Goal: Ask a question

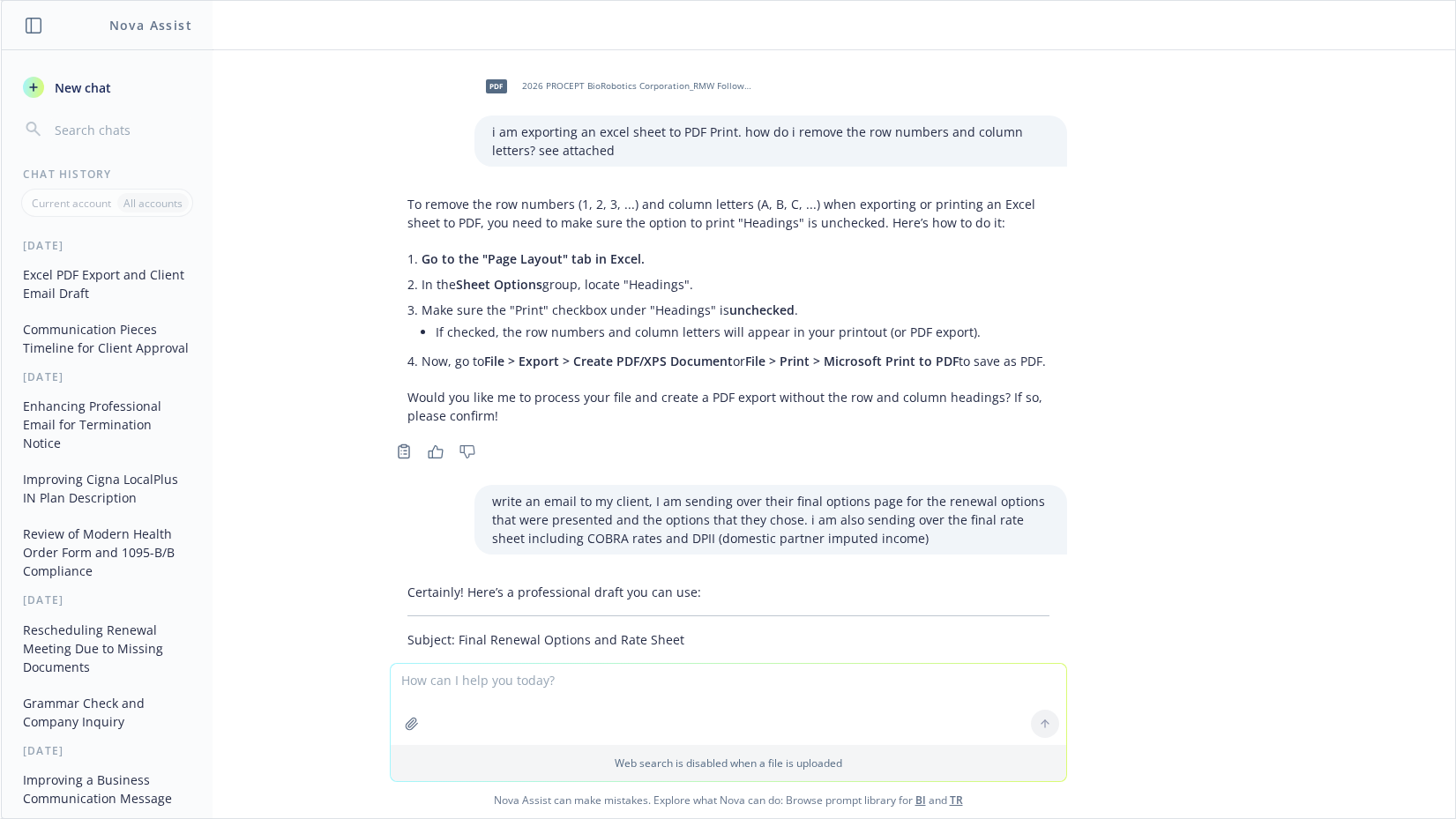
scroll to position [1055, 0]
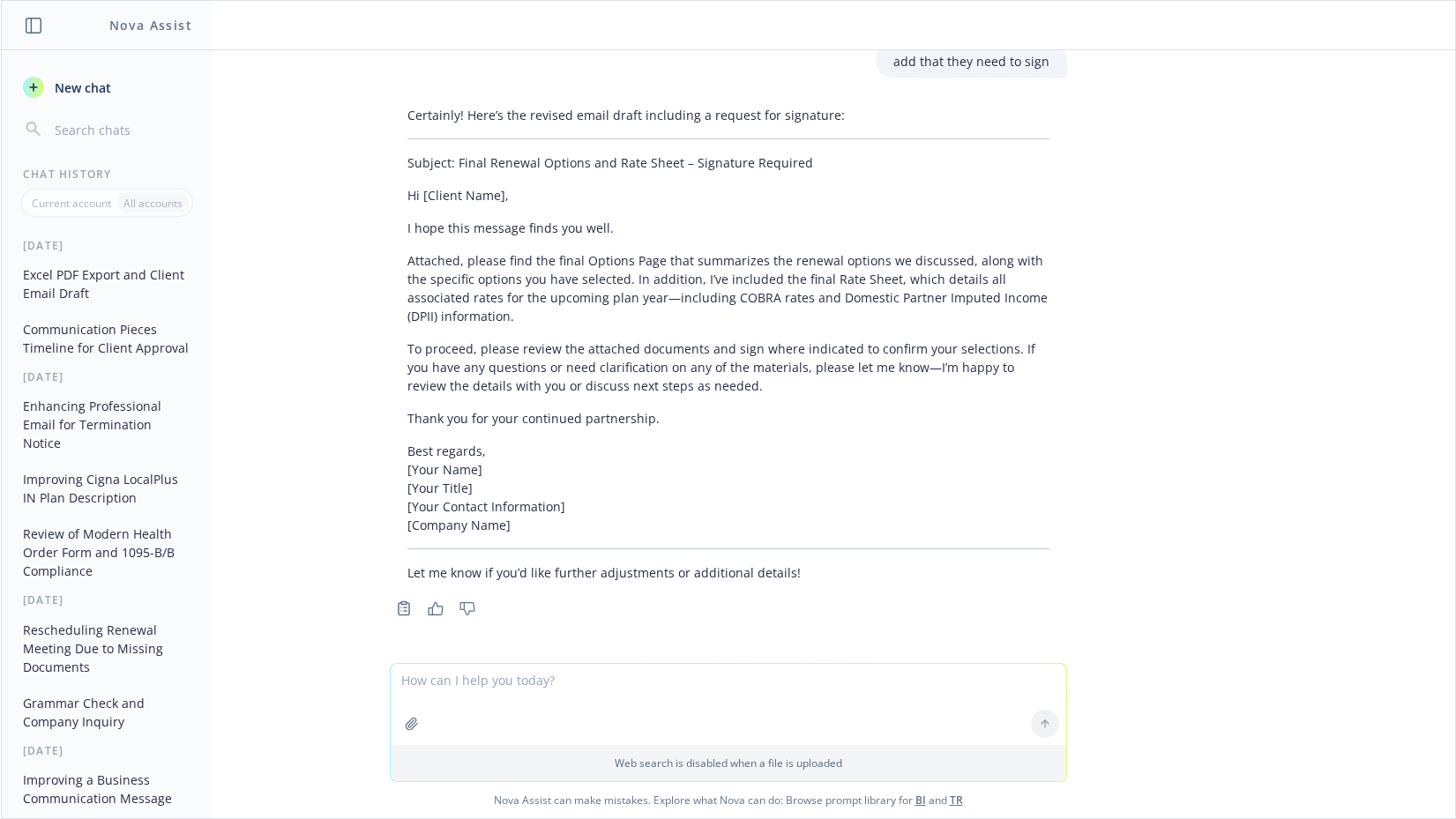
click at [427, 684] on textarea at bounding box center [728, 704] width 675 height 81
type textarea "can you identify any cities in this employee census that are outside of the [GE…"
click at [412, 720] on button "button" at bounding box center [411, 723] width 28 height 28
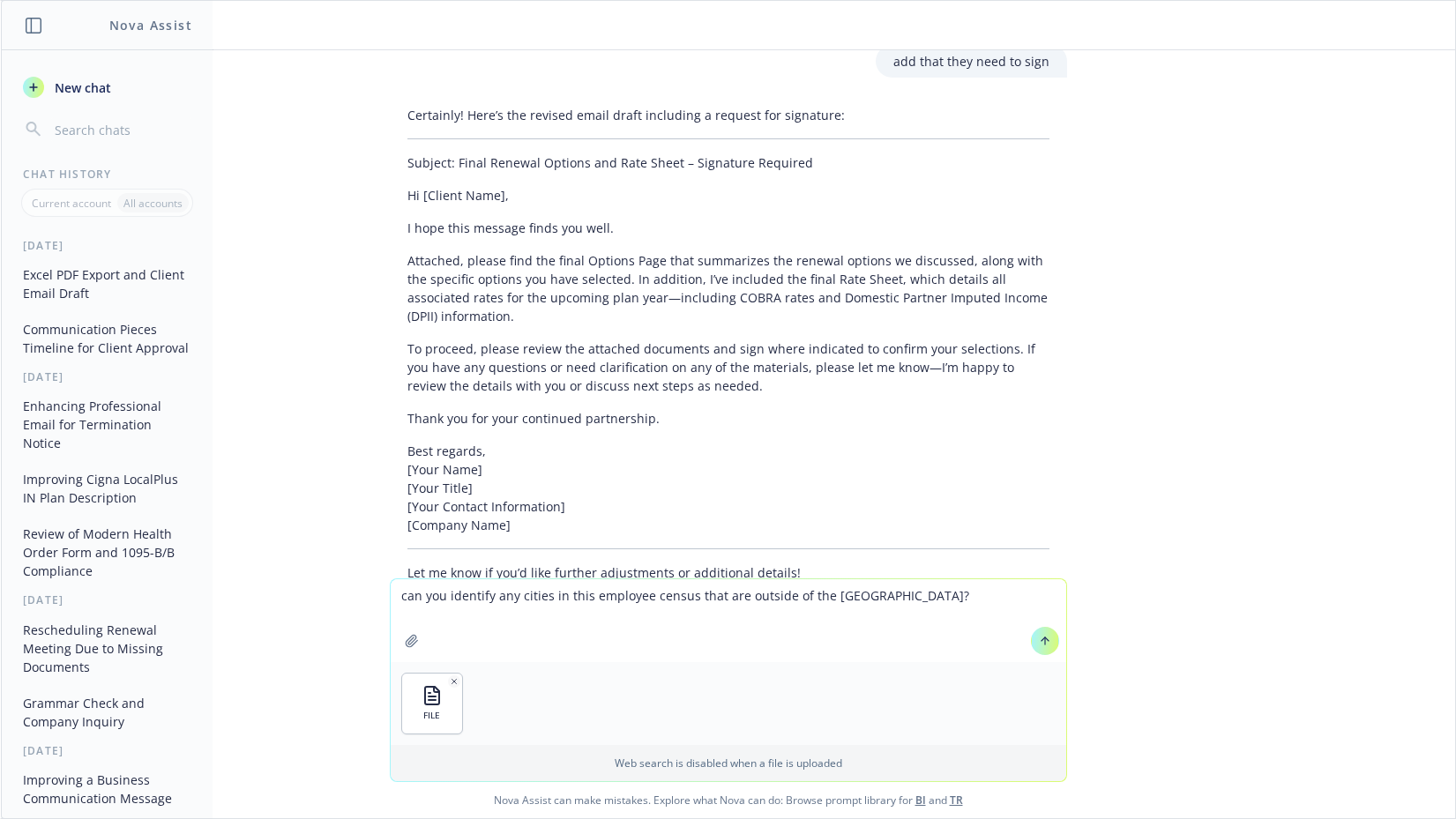
click at [1039, 639] on icon at bounding box center [1045, 640] width 13 height 13
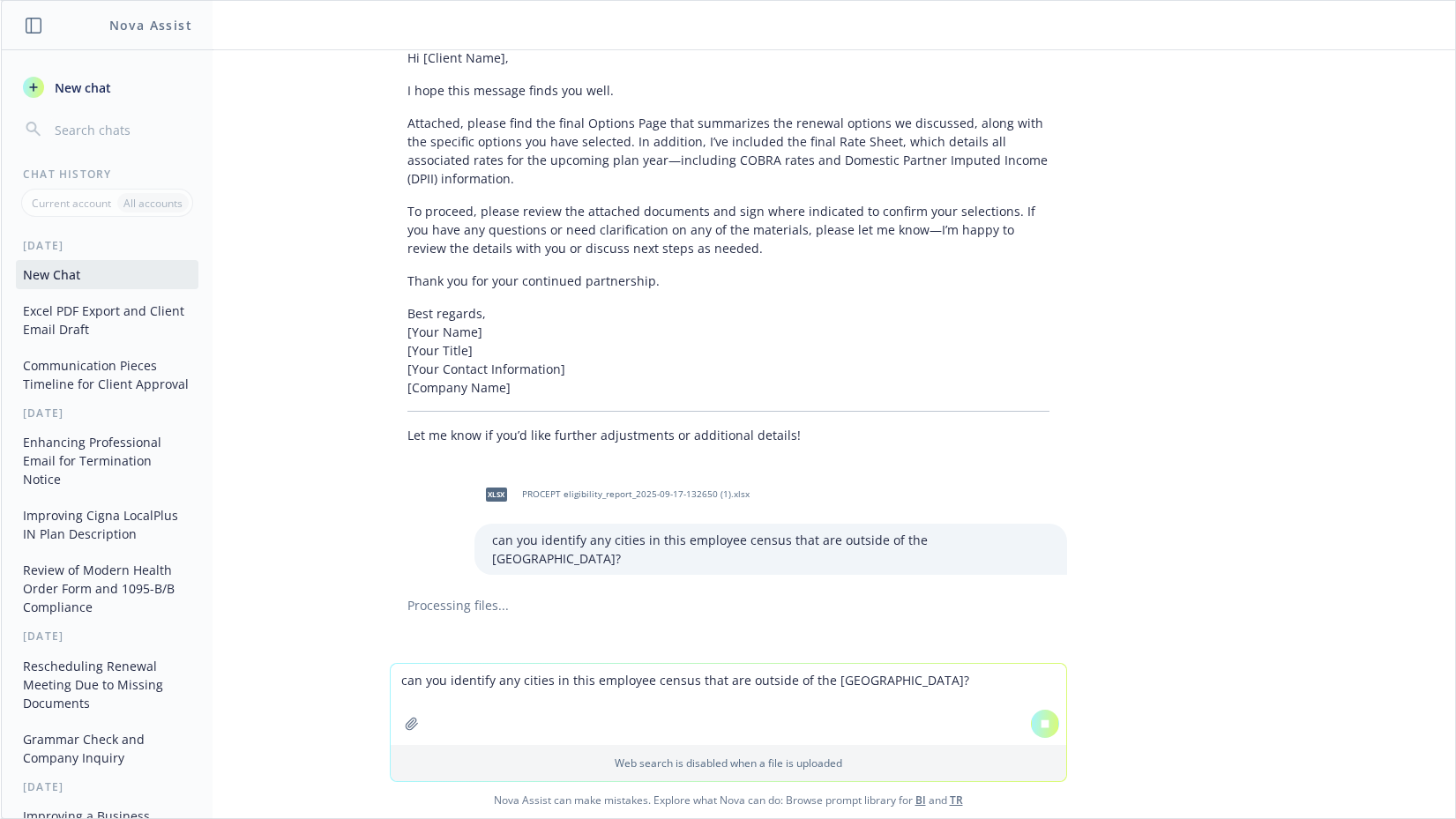
scroll to position [1132, 0]
